Goal: Information Seeking & Learning: Learn about a topic

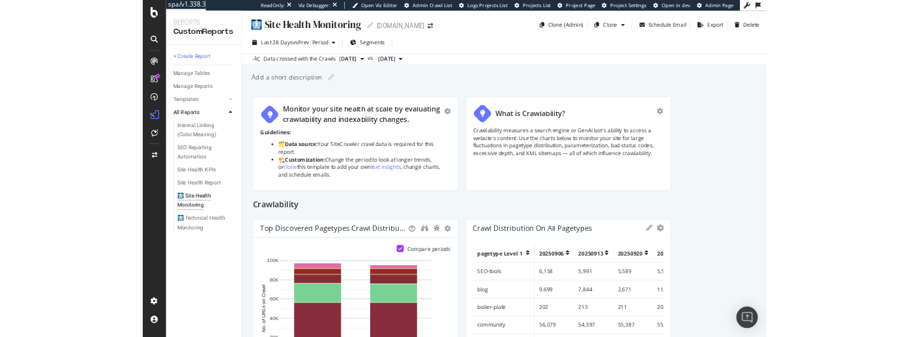
scroll to position [167, 0]
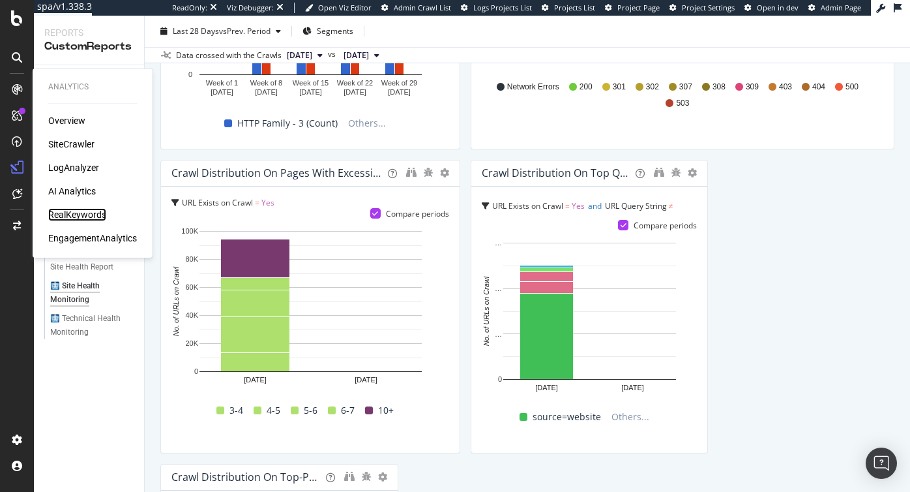
click at [68, 218] on div "RealKeywords" at bounding box center [77, 214] width 58 height 13
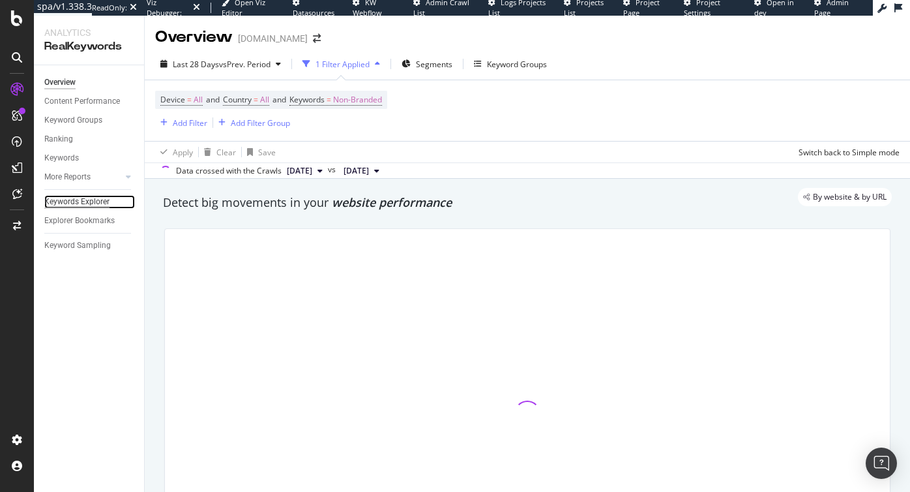
click at [75, 201] on div "Keywords Explorer" at bounding box center [76, 202] width 65 height 14
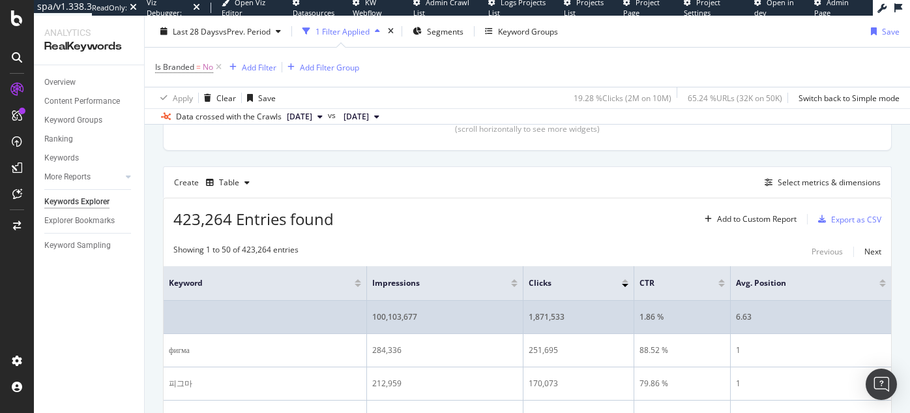
scroll to position [320, 0]
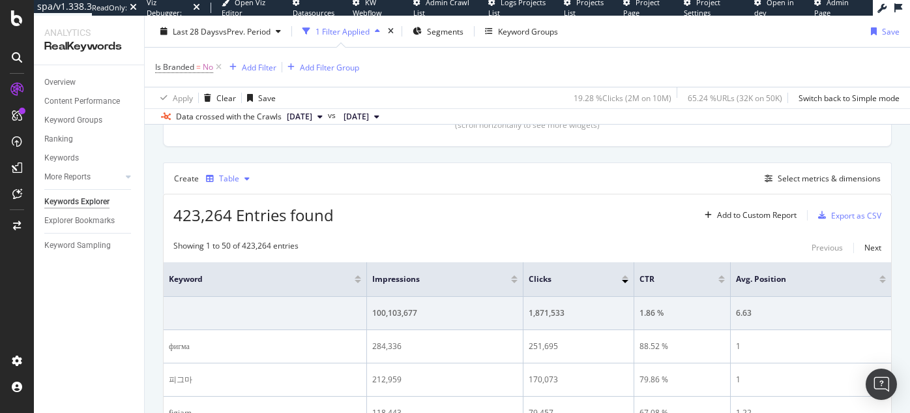
click at [244, 177] on icon "button" at bounding box center [246, 179] width 5 height 8
click at [792, 180] on div "Select metrics & dimensions" at bounding box center [829, 178] width 103 height 11
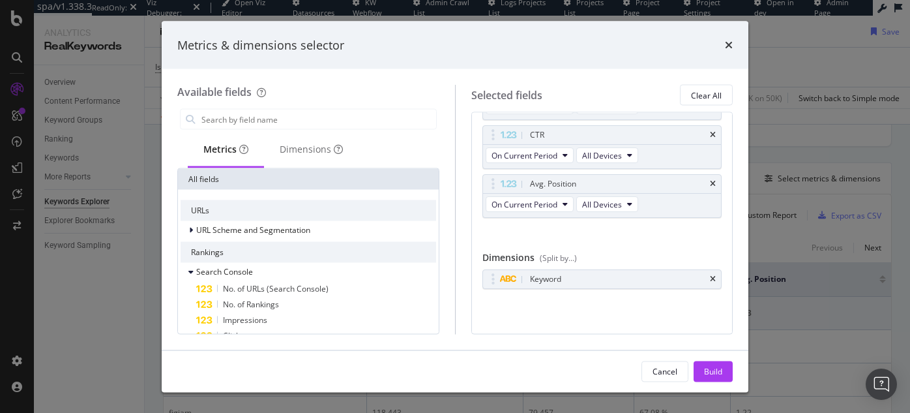
scroll to position [0, 0]
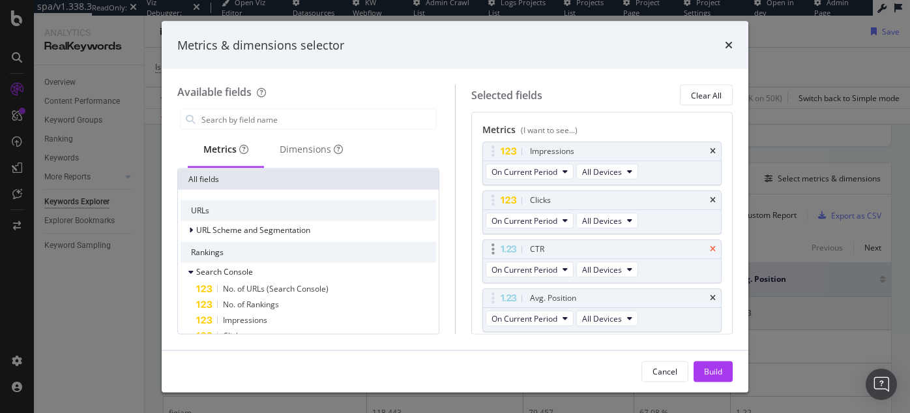
click at [715, 249] on icon "times" at bounding box center [713, 249] width 6 height 8
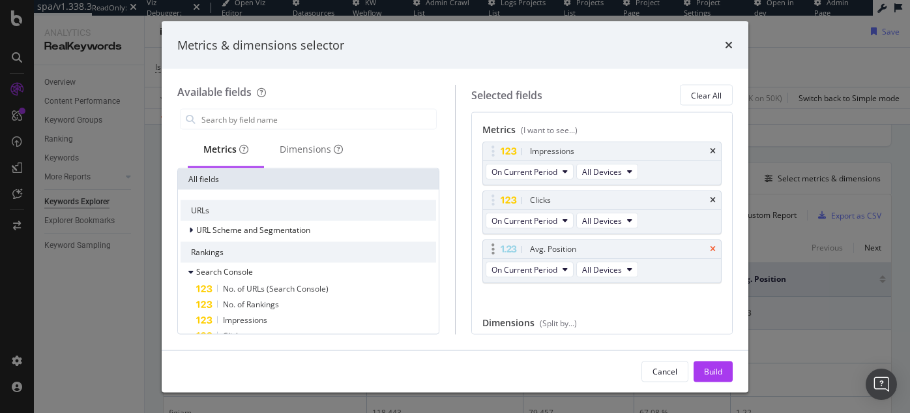
click at [715, 247] on icon "times" at bounding box center [713, 249] width 6 height 8
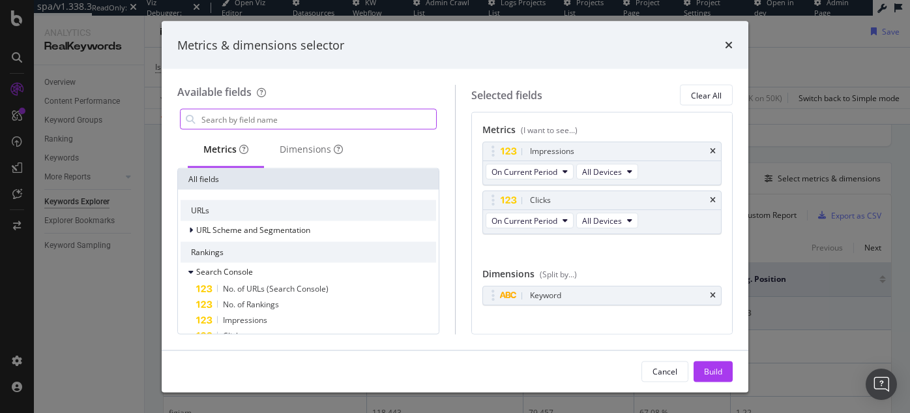
click at [243, 118] on input "modal" at bounding box center [318, 120] width 236 height 20
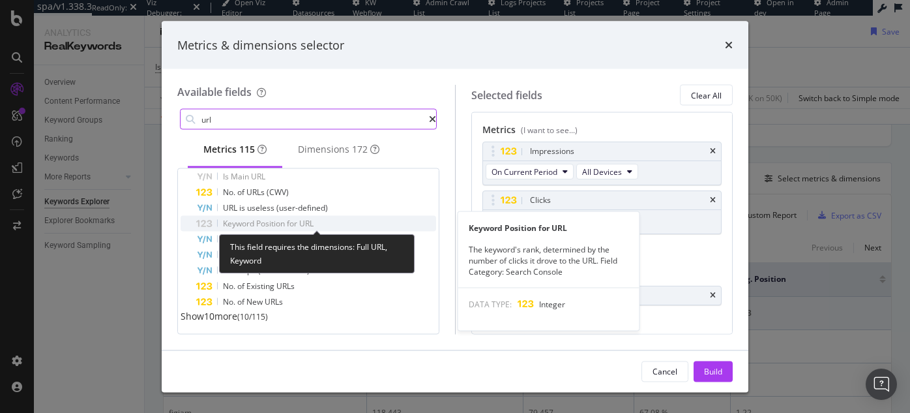
scroll to position [57, 0]
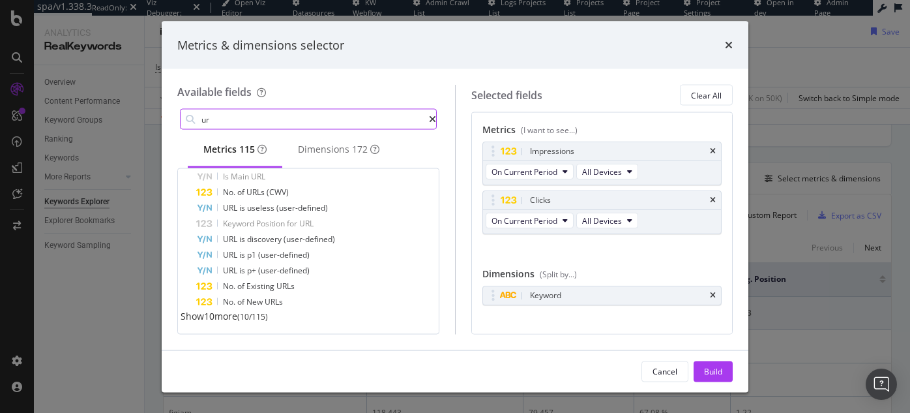
type input "u"
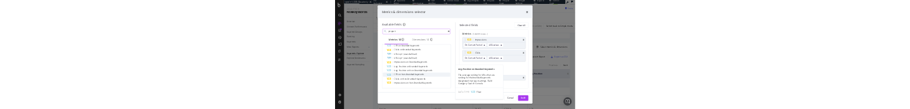
scroll to position [0, 0]
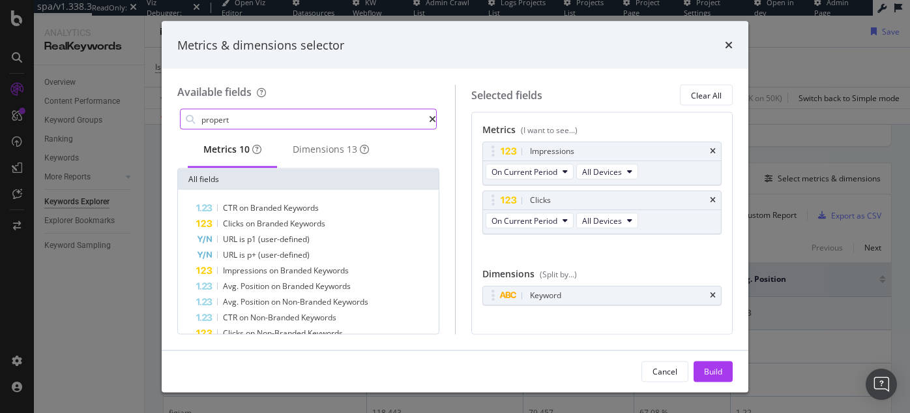
click at [365, 121] on input "propert" at bounding box center [314, 120] width 229 height 20
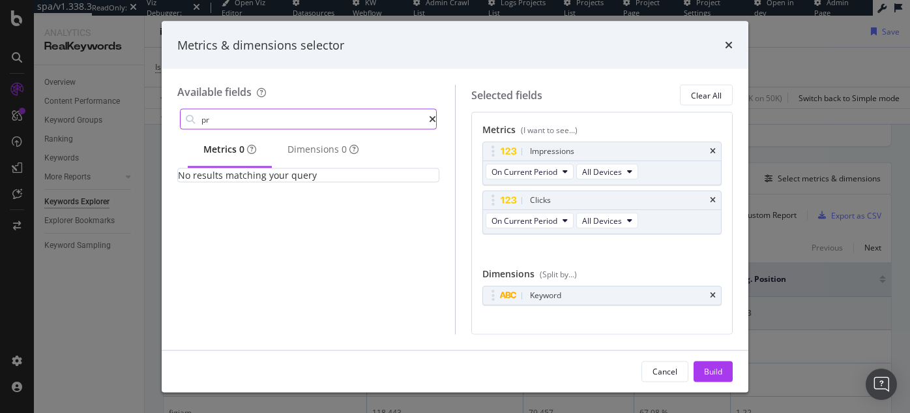
type input "p"
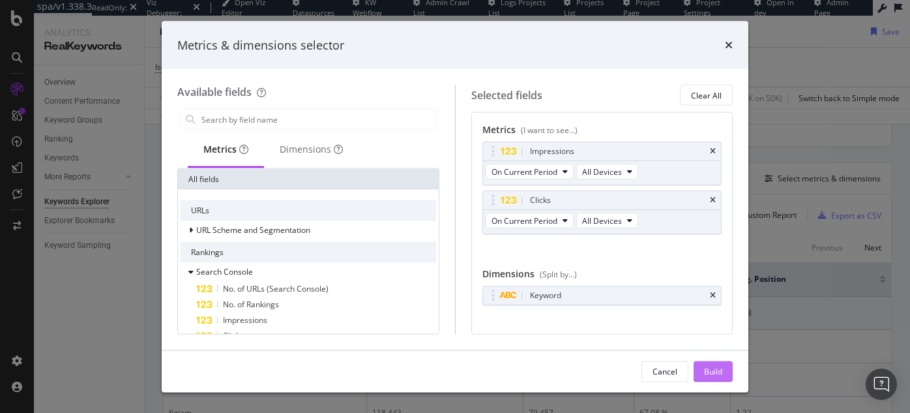
click at [710, 370] on div "Build" at bounding box center [713, 370] width 18 height 11
